Goal: Transaction & Acquisition: Purchase product/service

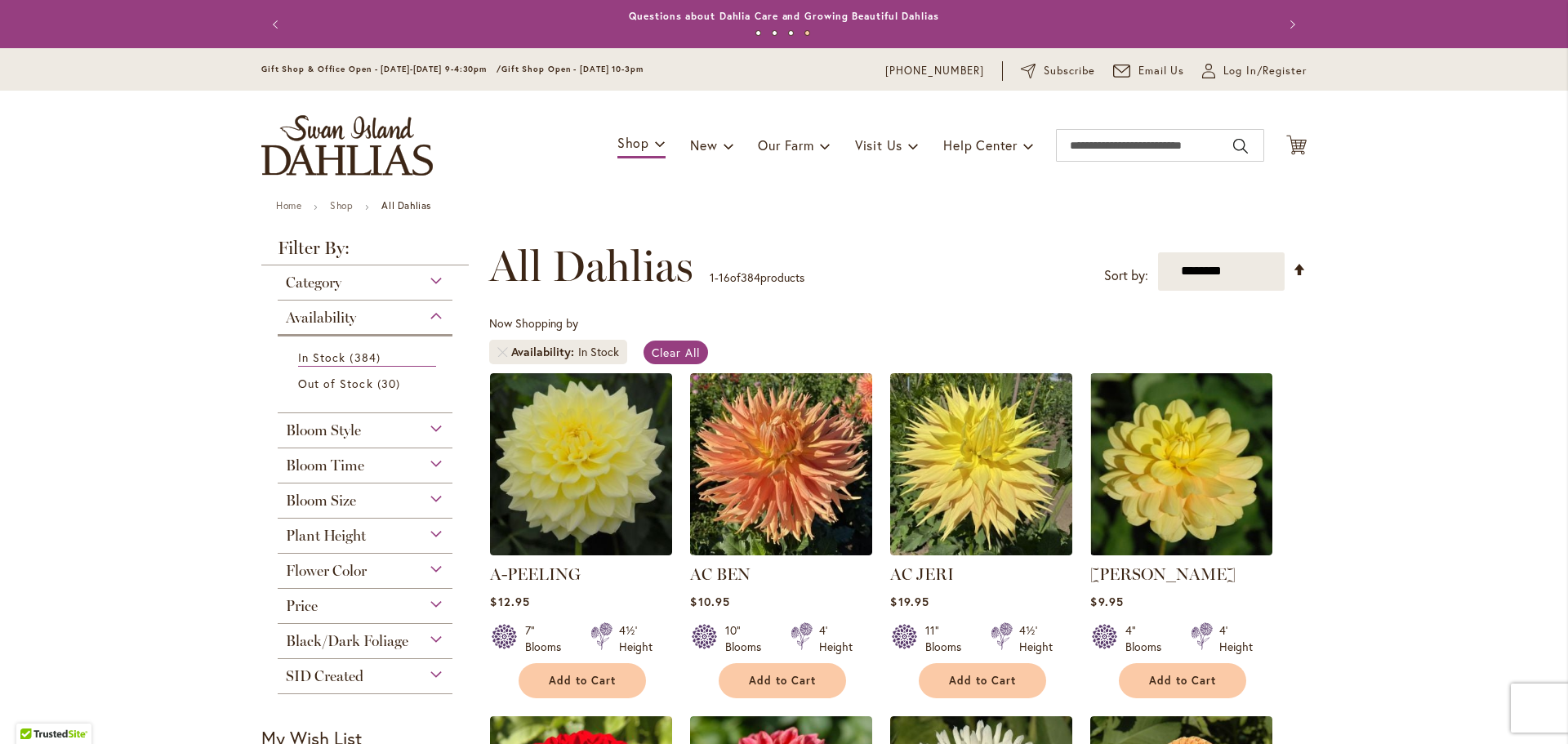
click at [429, 468] on div "Bloom Time" at bounding box center [365, 461] width 175 height 26
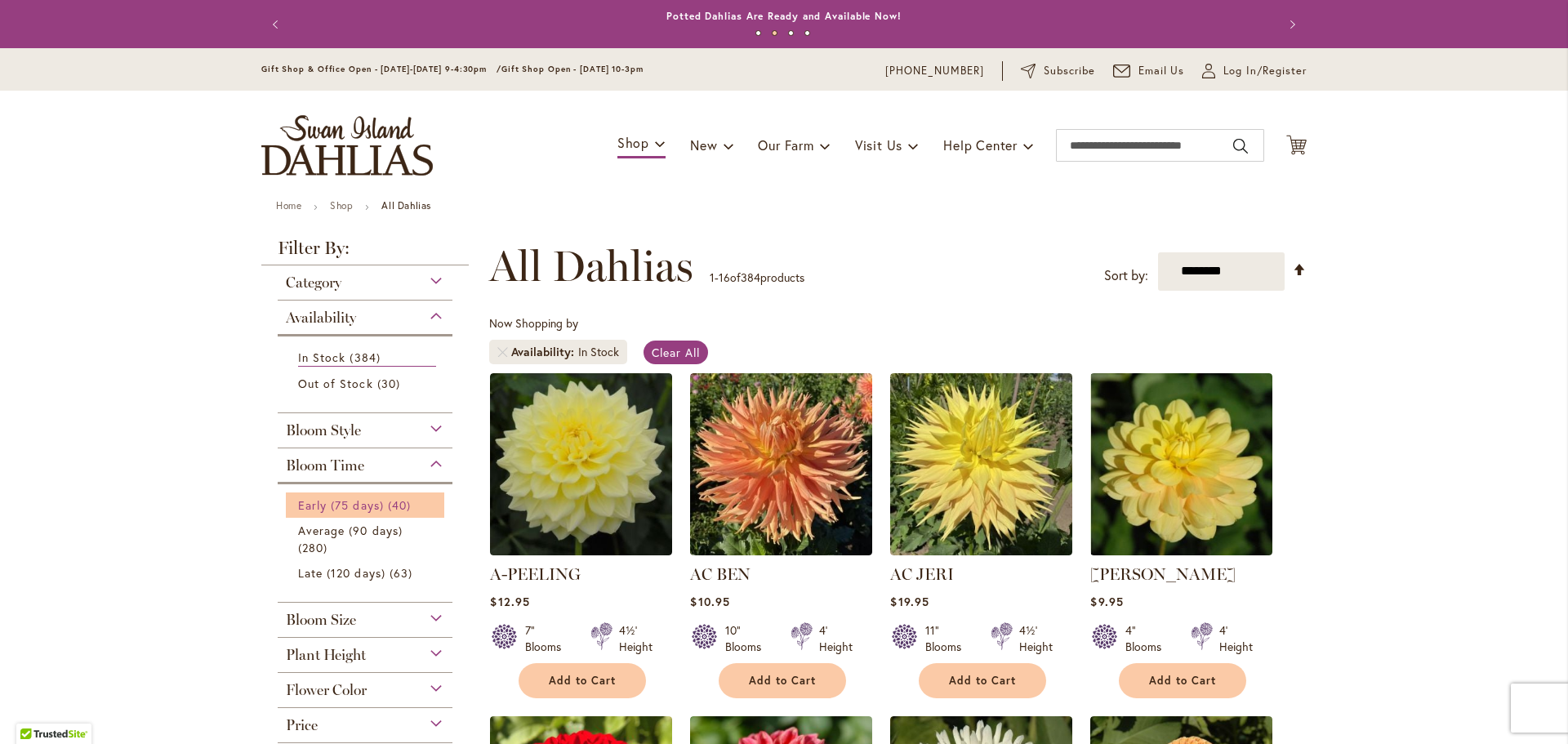
click at [315, 507] on span "Early (75 days)" at bounding box center [341, 505] width 85 height 16
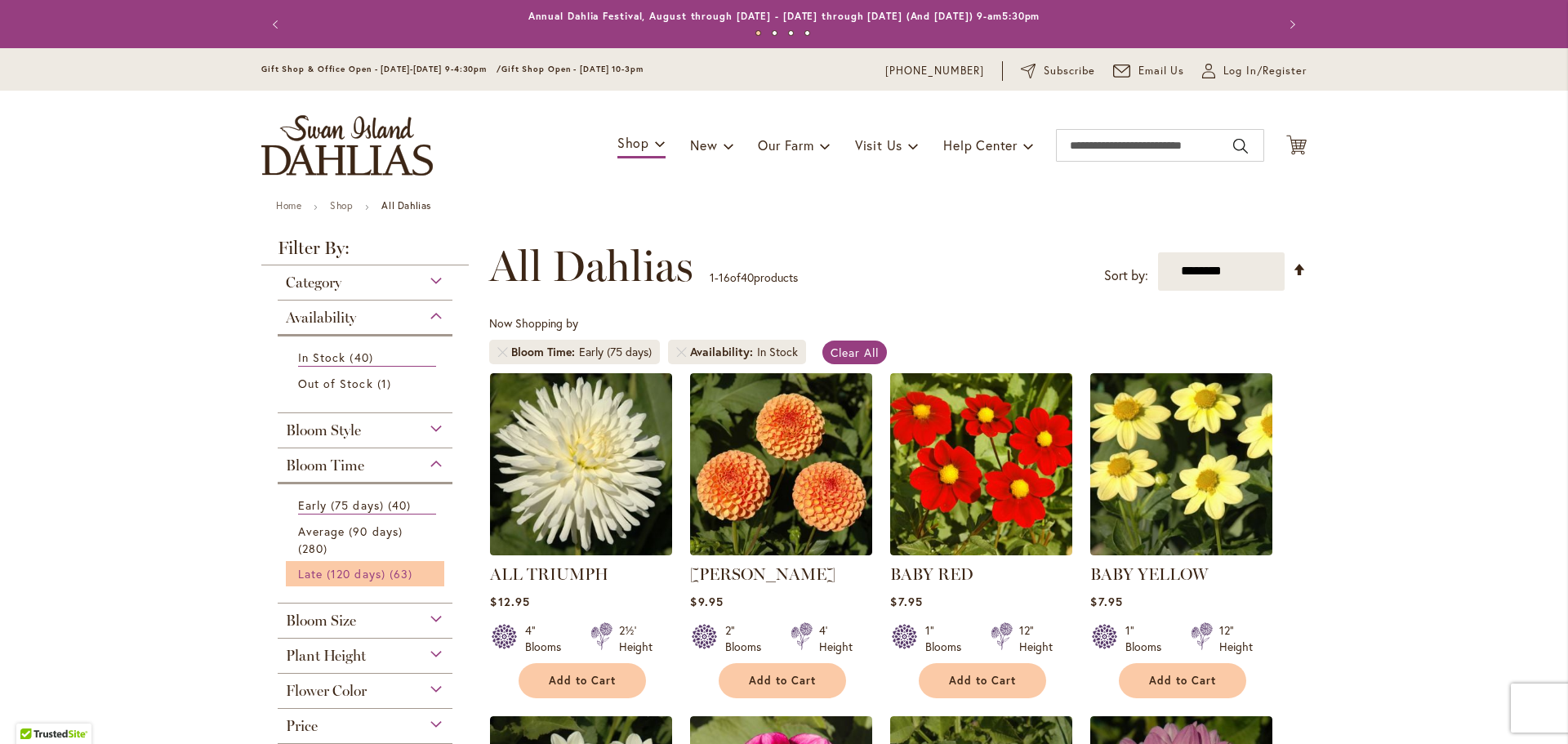
click at [313, 577] on span "Late (120 days)" at bounding box center [342, 573] width 87 height 16
